Goal: Find contact information: Find contact information

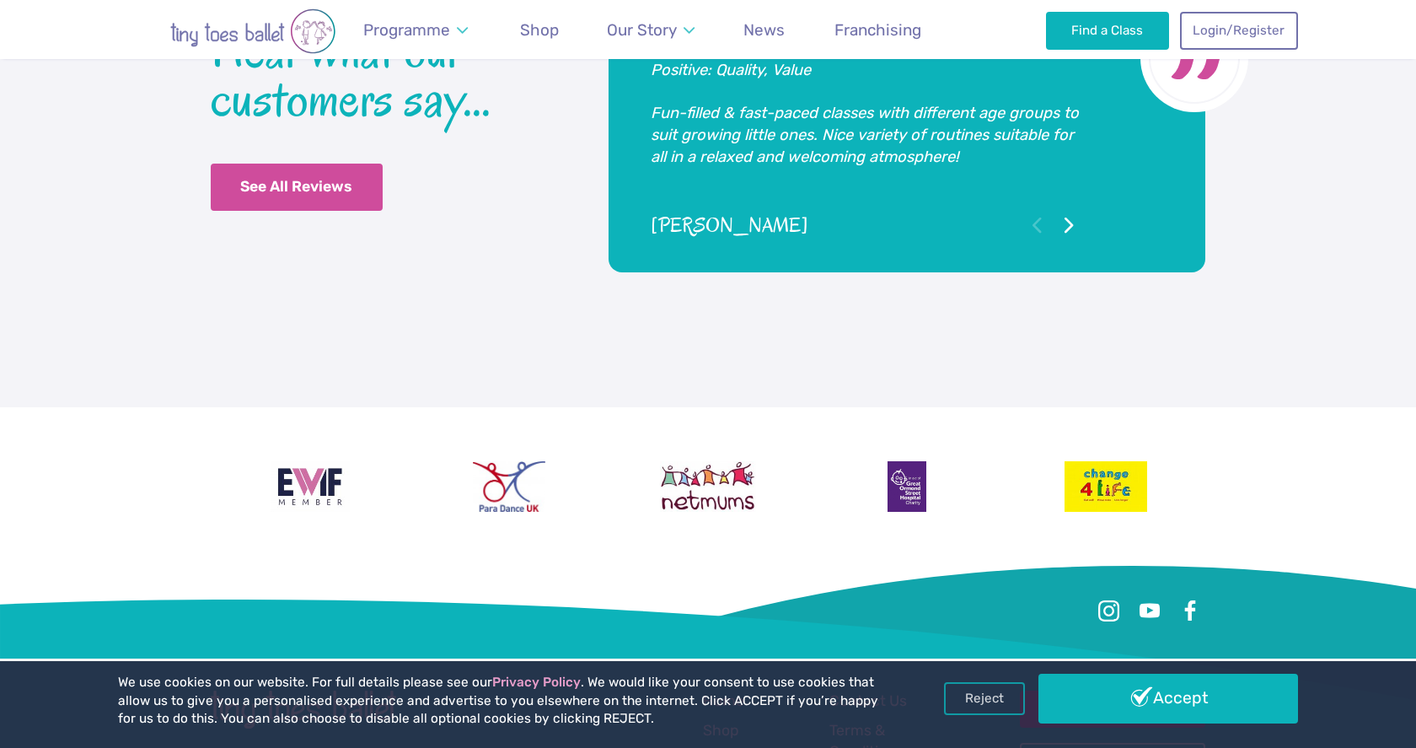
scroll to position [3861, 0]
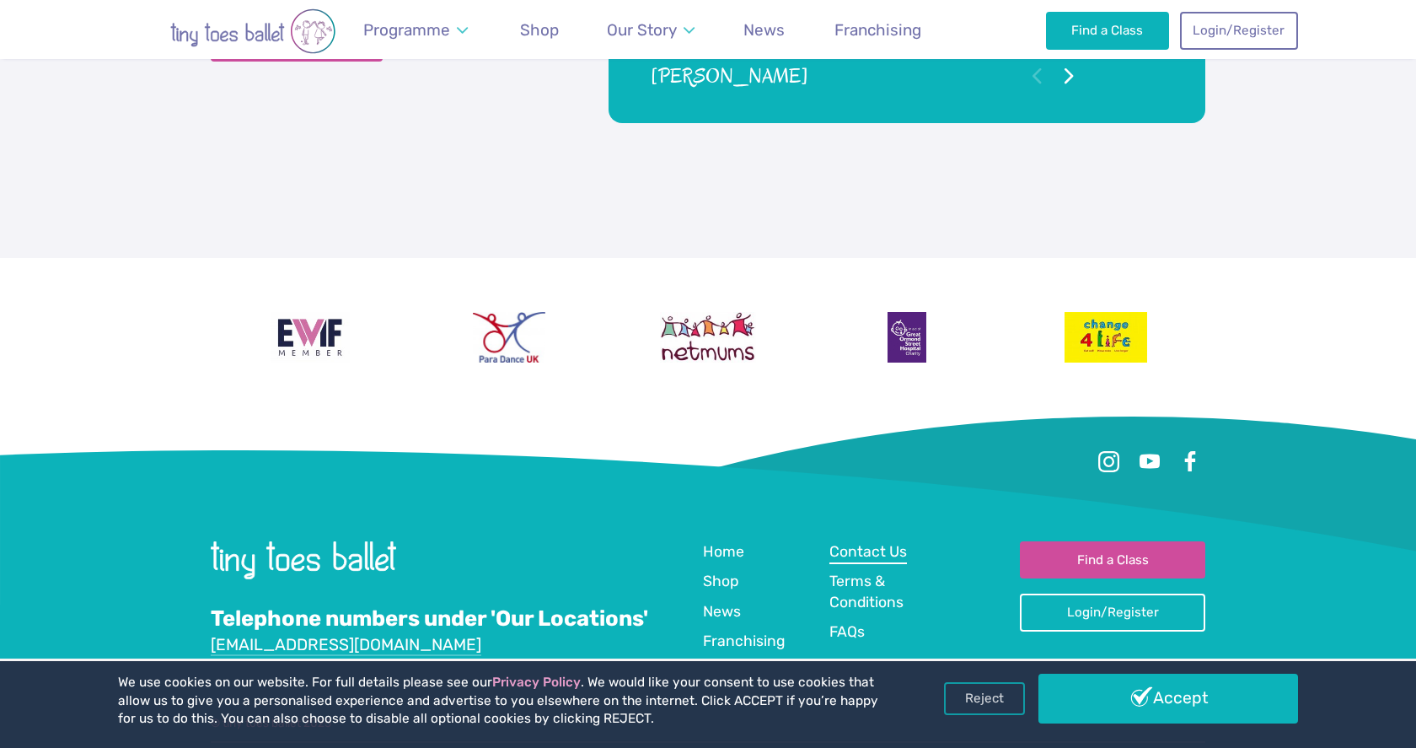
click at [868, 543] on span "Contact Us" at bounding box center [868, 551] width 78 height 17
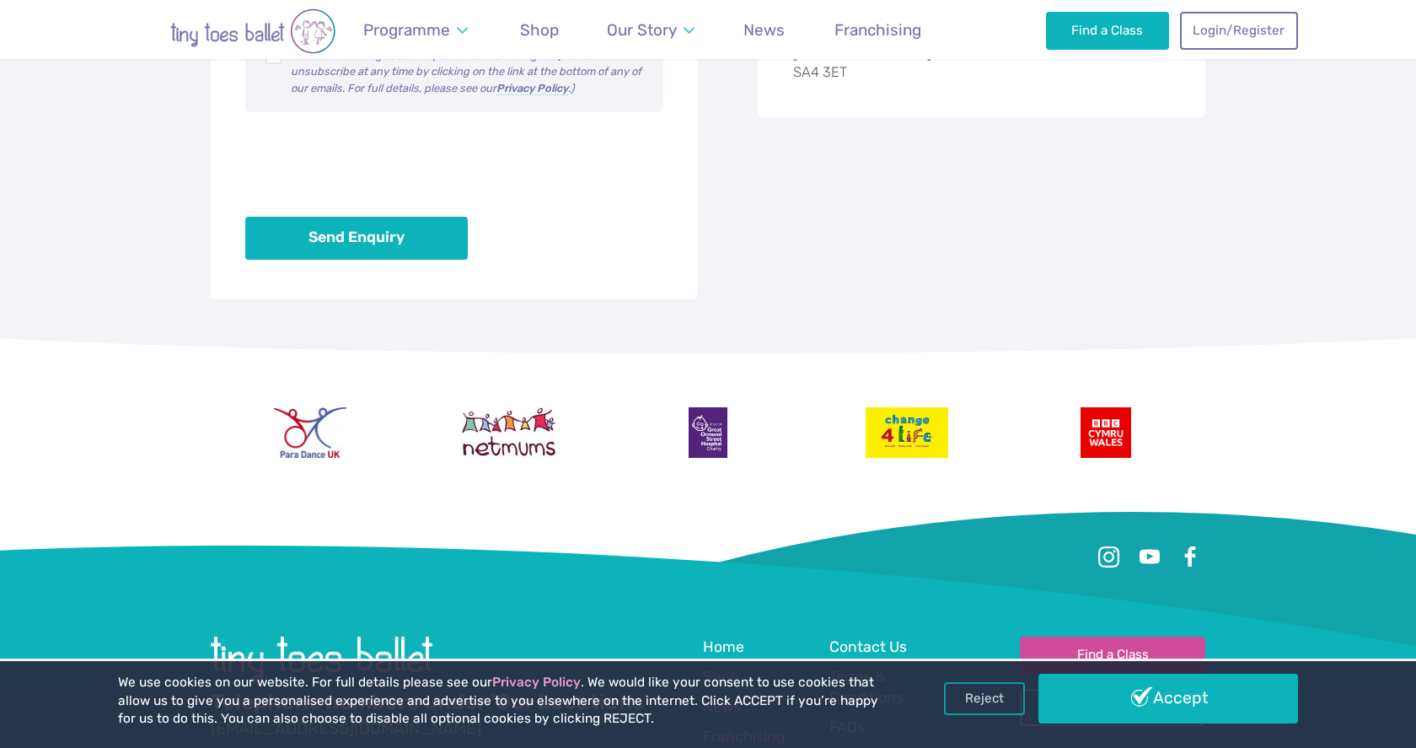
scroll to position [1535, 0]
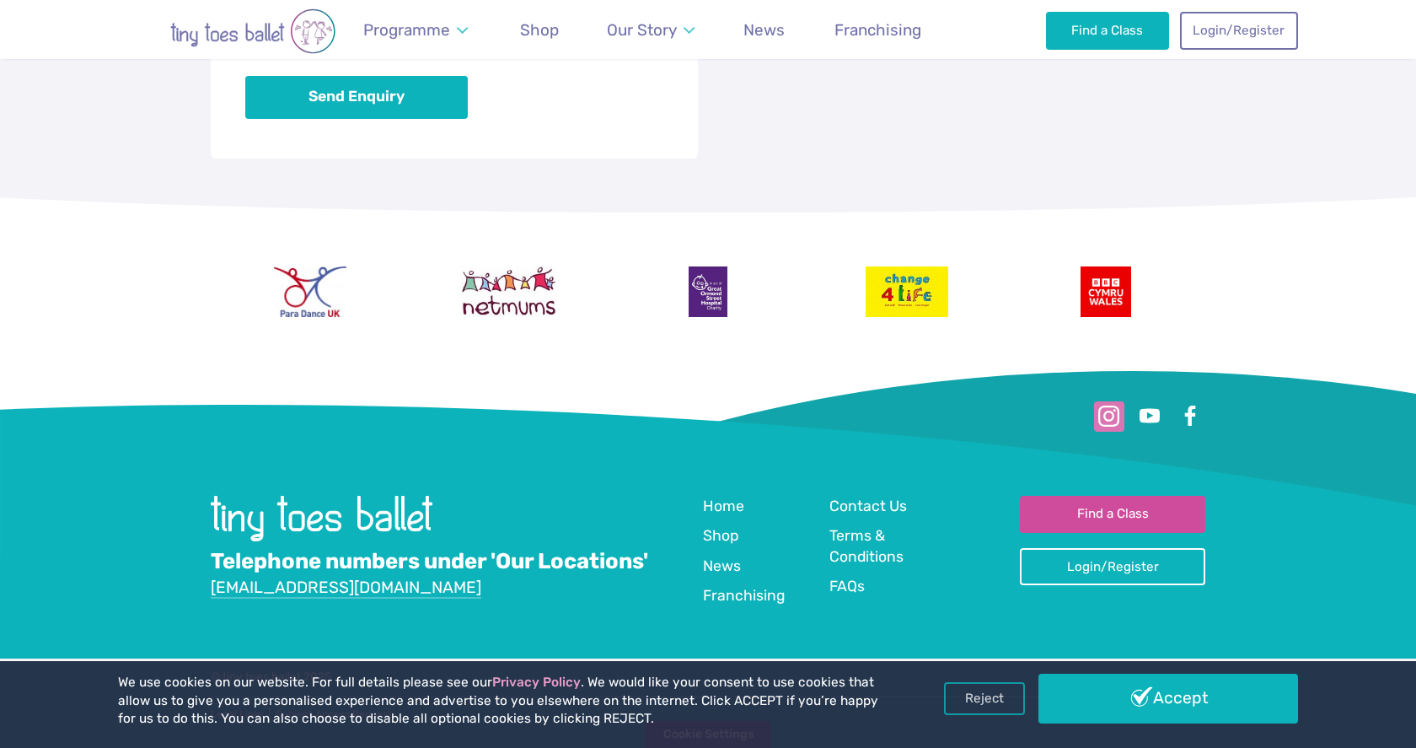
click at [1109, 419] on link at bounding box center [1109, 416] width 30 height 30
click at [1191, 415] on link at bounding box center [1190, 416] width 30 height 30
